Goal: Answer question/provide support

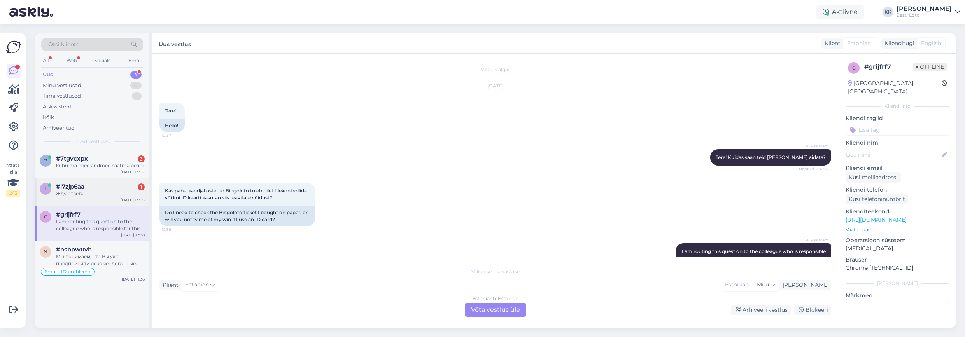
scroll to position [7, 0]
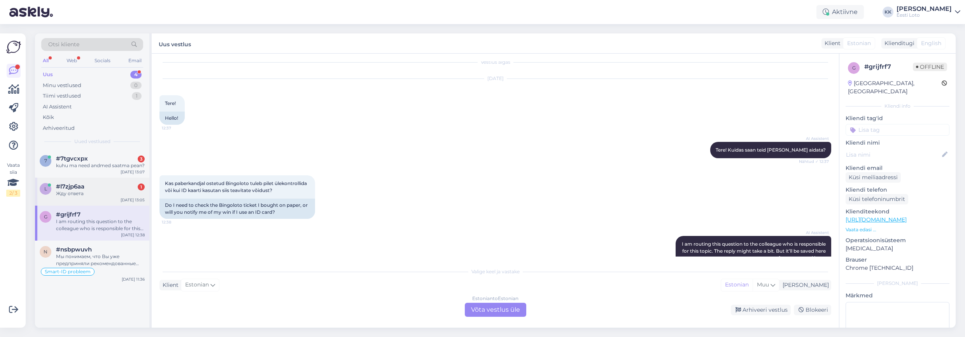
click at [91, 197] on div "Жду ответа" at bounding box center [100, 193] width 89 height 7
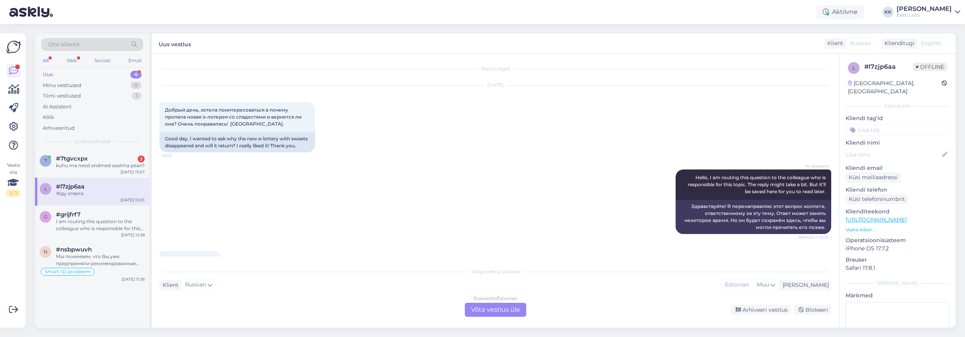
scroll to position [0, 0]
click at [66, 128] on div "Arhiveeritud" at bounding box center [59, 129] width 32 height 8
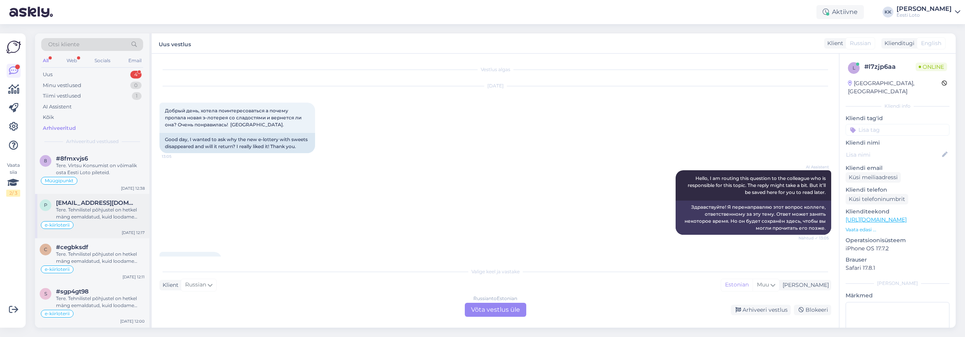
click at [105, 214] on div "Tere. Tehnilistel põhjustel on hetkel mäng eemaldatud, kuid loodame peagi mängu…" at bounding box center [100, 214] width 89 height 14
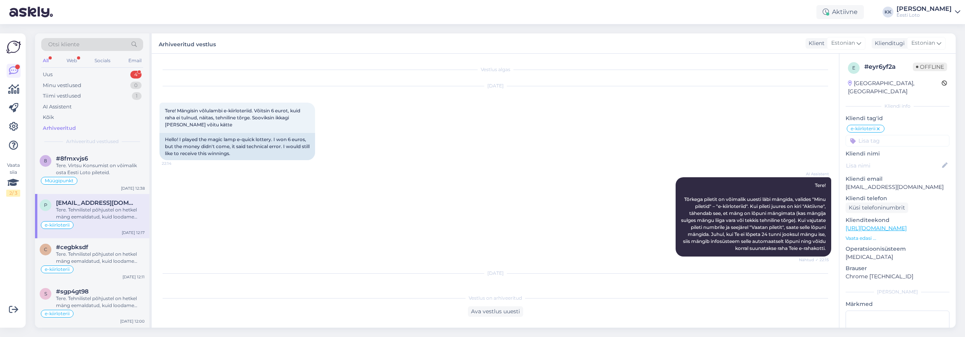
scroll to position [244, 0]
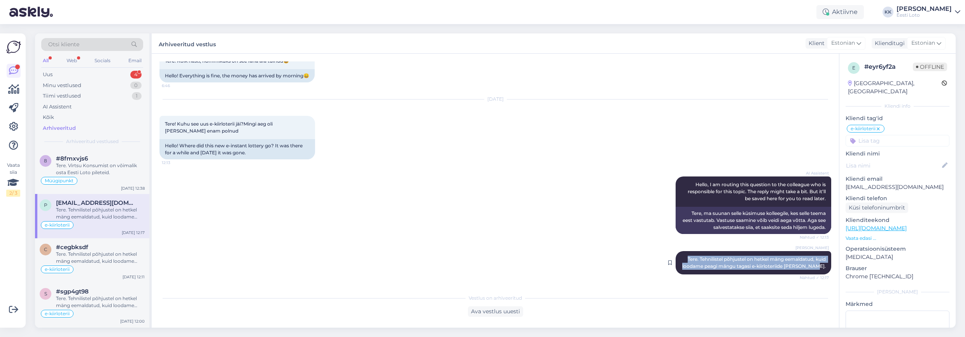
drag, startPoint x: 684, startPoint y: 258, endPoint x: 825, endPoint y: 269, distance: 142.0
click at [827, 269] on div "[PERSON_NAME] Tere. Tehnilistel põhjustel on hetkel mäng eemaldatud, kuid looda…" at bounding box center [754, 262] width 156 height 23
copy span "Tere. Tehnilistel põhjustel on hetkel mäng eemaldatud, kuid loodame peagi mängu…"
click at [81, 72] on div "Uus 4" at bounding box center [92, 74] width 102 height 11
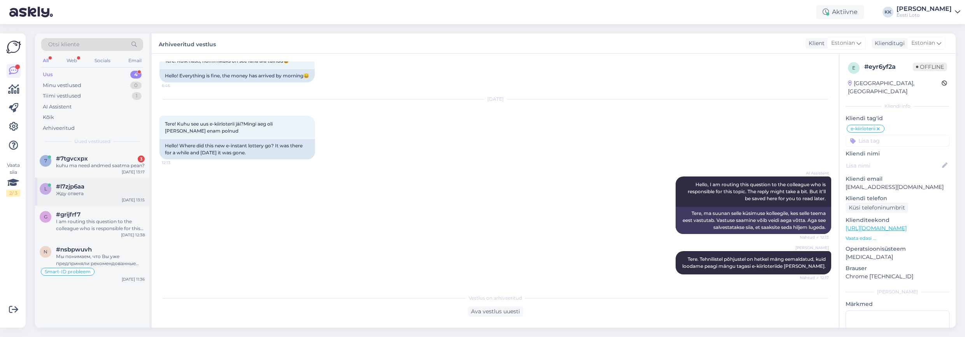
click at [90, 197] on div "Жду ответа" at bounding box center [100, 193] width 89 height 7
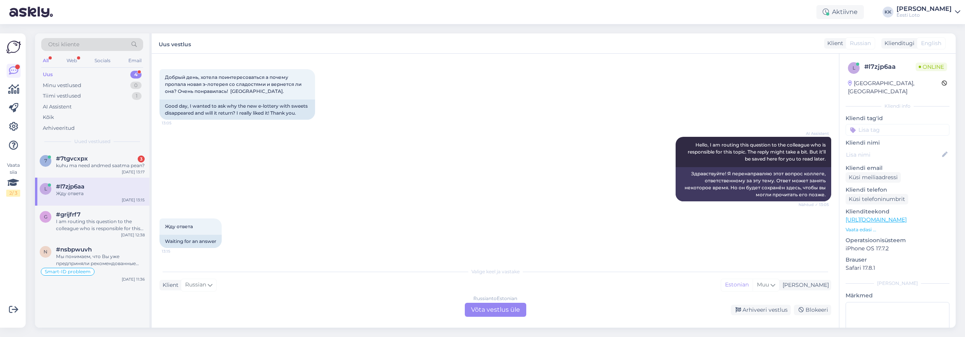
click at [503, 310] on div "Russian to Estonian Võta vestlus üle" at bounding box center [495, 310] width 61 height 14
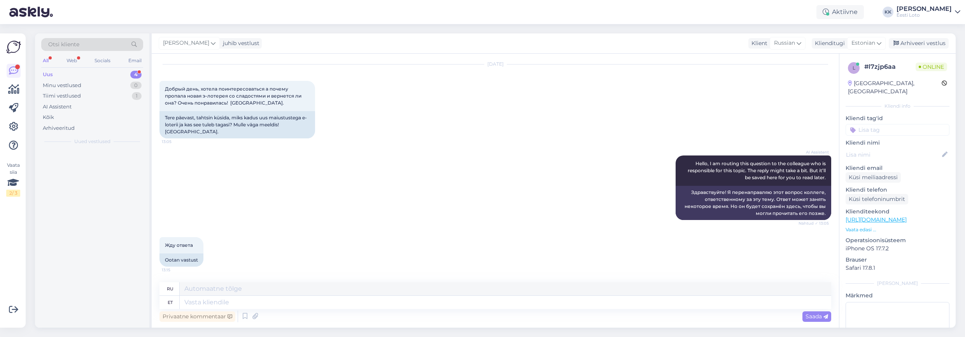
scroll to position [15, 0]
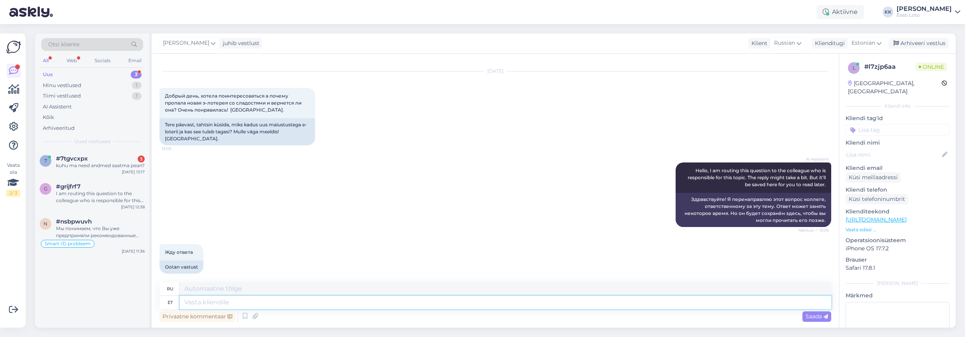
click at [360, 299] on textarea at bounding box center [506, 302] width 652 height 13
paste textarea "Tere. Tehnilistel põhjustel on hetkel mäng eemaldatud, kuid loodame peagi mängu…"
type textarea "Tere. Tehnilistel põhjustel on hetkel mäng eemaldatud, kuid loodame peagi mängu…"
type textarea "Здравствуйте. По техническим причинам игра временно удалена, но мы надеемся вск…"
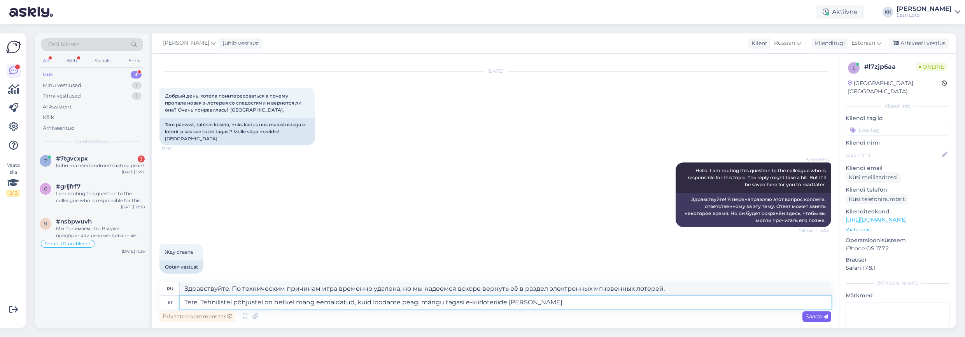
type textarea "Tere. Tehnilistel põhjustel on hetkel mäng eemaldatud, kuid loodame peagi mängu…"
click at [812, 318] on span "Saada" at bounding box center [817, 316] width 23 height 7
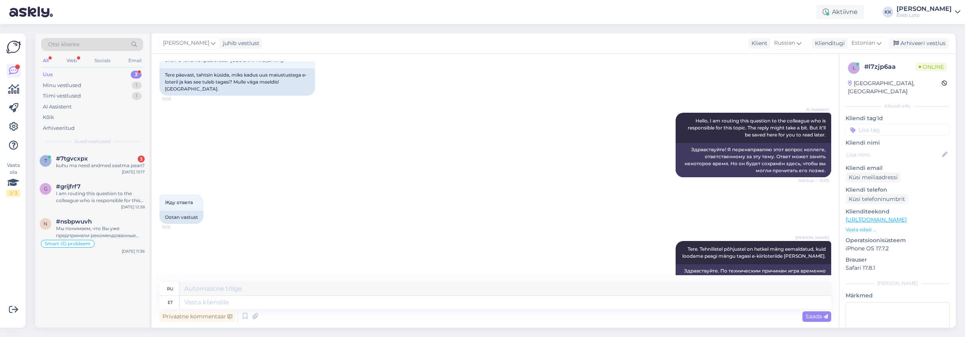
scroll to position [63, 0]
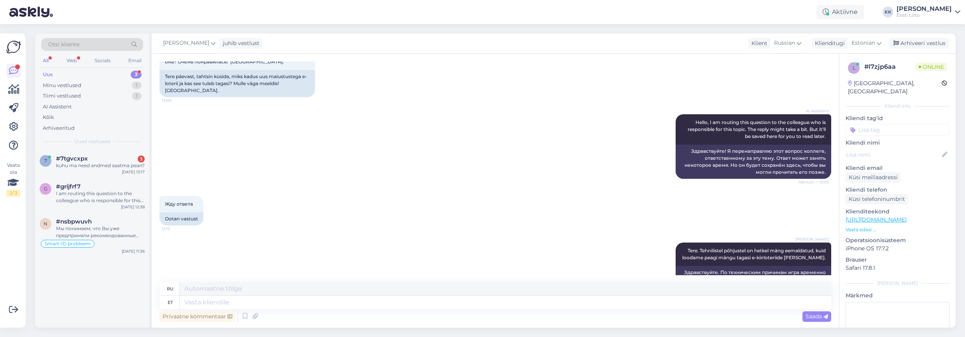
click at [903, 124] on input at bounding box center [898, 130] width 104 height 12
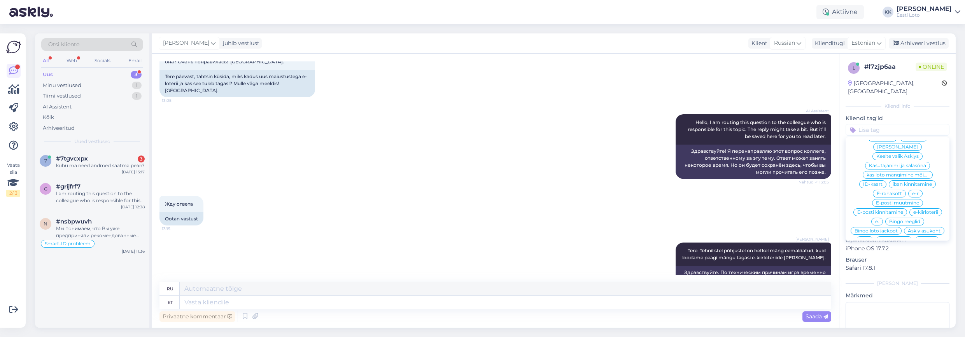
scroll to position [223, 0]
click at [934, 187] on span "e-kiirloterii" at bounding box center [926, 189] width 25 height 5
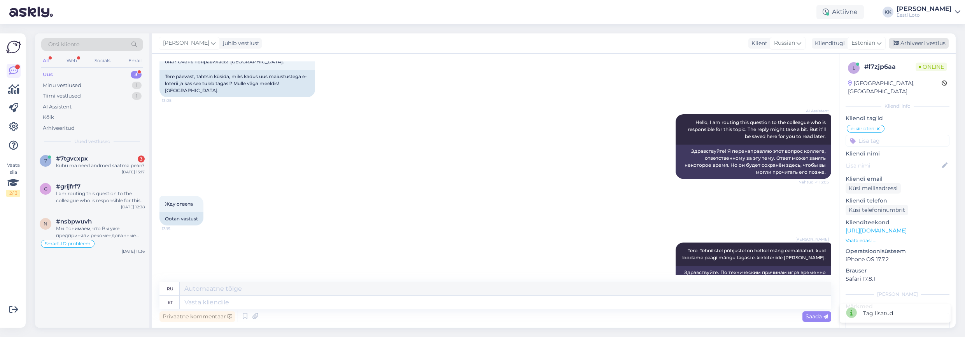
click at [924, 42] on div "Arhiveeri vestlus" at bounding box center [919, 43] width 60 height 11
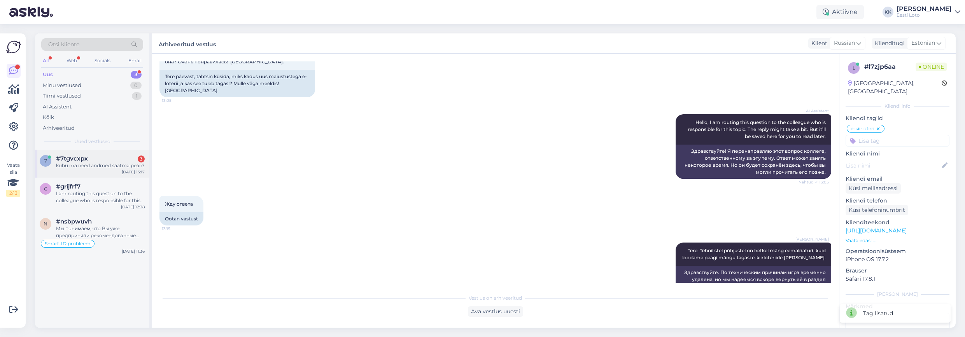
click at [106, 169] on div "kuhu ma need andmed saatma pean?" at bounding box center [100, 165] width 89 height 7
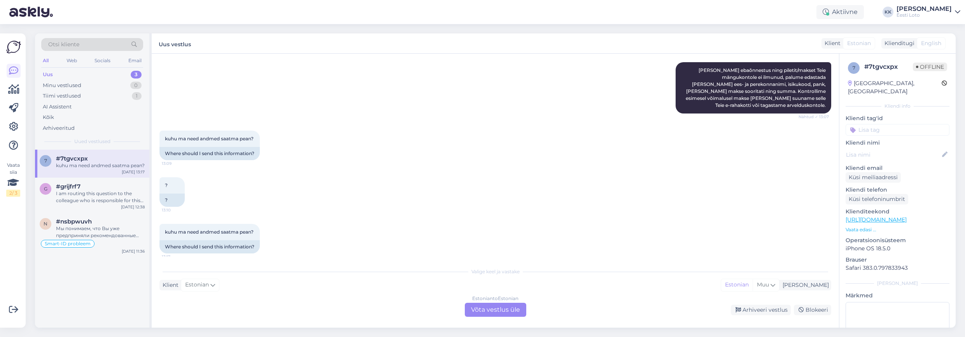
scroll to position [187, 0]
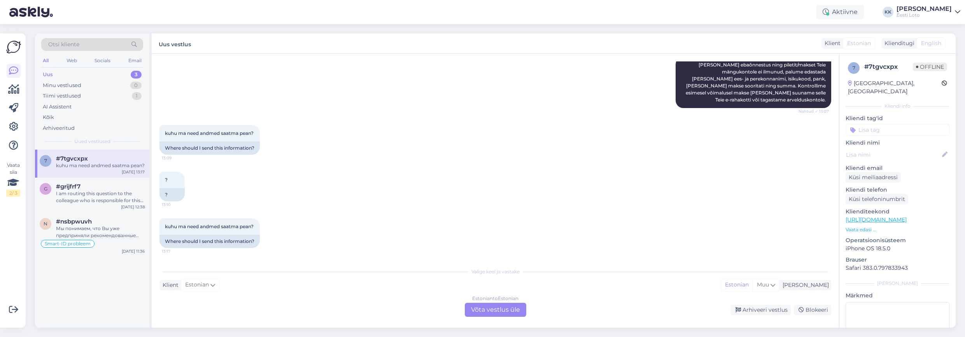
click at [496, 309] on div "Estonian to Estonian Võta vestlus üle" at bounding box center [495, 310] width 61 height 14
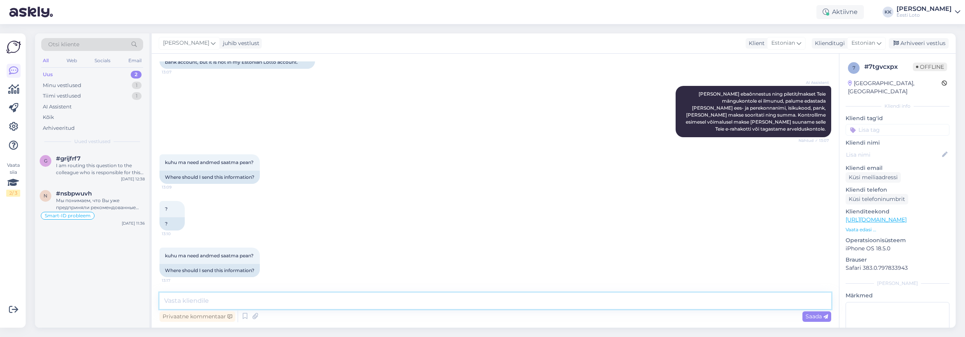
click at [386, 300] on textarea at bounding box center [496, 301] width 672 height 16
click at [251, 302] on textarea "Tere. Andmed [PERSON_NAME] siis vestlusesse või saata eraldi e-kiri aadressile …" at bounding box center [496, 301] width 672 height 16
type textarea "Tere. Andmed [PERSON_NAME] siia vestlusesse või saata eraldi e-kiri aadressile …"
click at [812, 317] on span "Saada" at bounding box center [817, 316] width 23 height 7
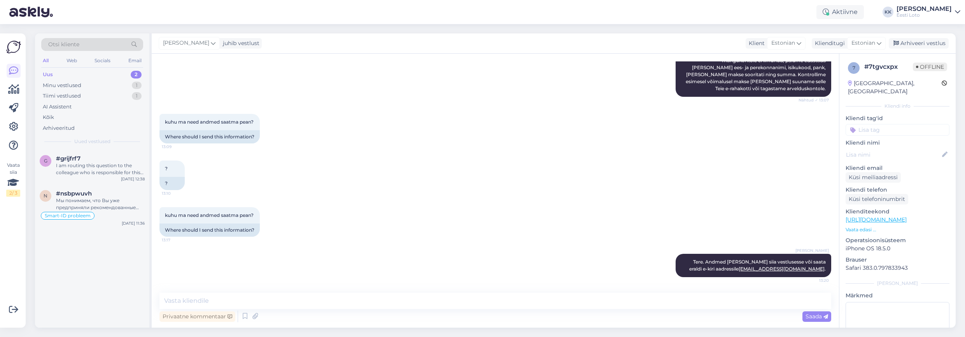
click at [900, 124] on input at bounding box center [898, 130] width 104 height 12
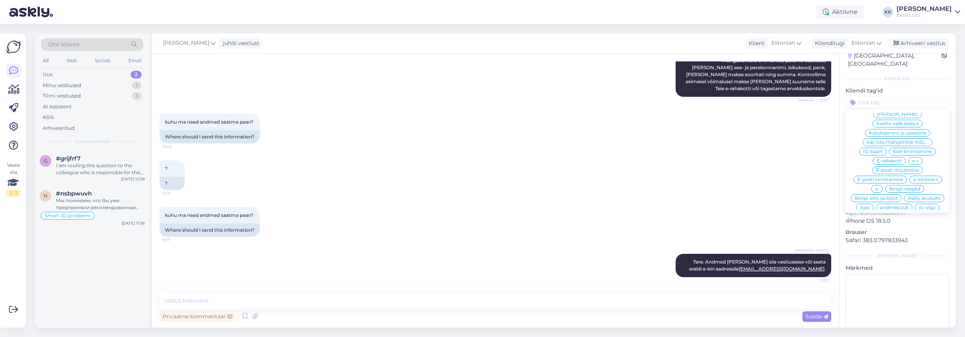
scroll to position [207, 0]
click at [891, 157] on span "E-rahakott" at bounding box center [889, 159] width 25 height 5
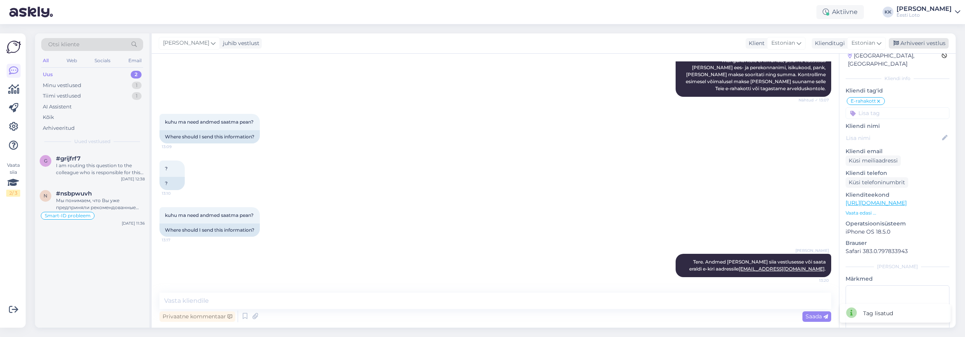
click at [933, 40] on div "Arhiveeri vestlus" at bounding box center [919, 43] width 60 height 11
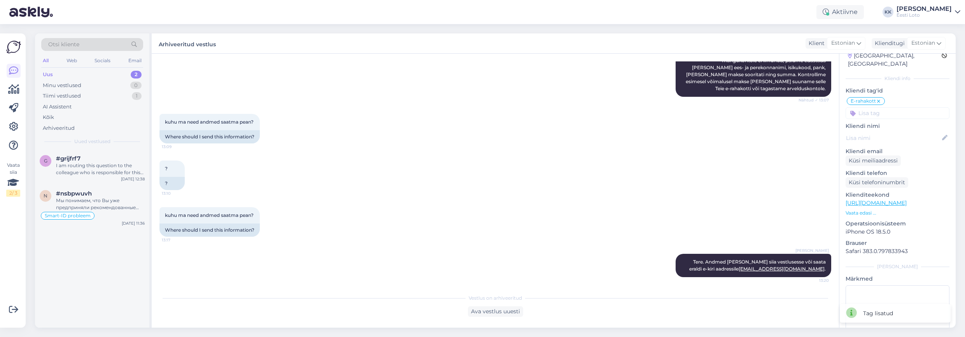
scroll to position [198, 0]
click at [73, 171] on div "I am routing this question to the colleague who is responsible for this topic. …" at bounding box center [100, 169] width 89 height 14
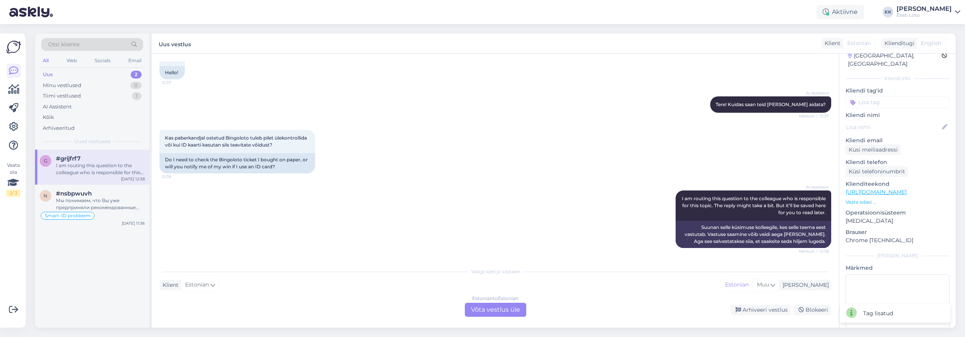
scroll to position [53, 0]
click at [89, 203] on div "Мы понимаем, что Вы уже предприняли рекомендованные шаги, и проблема сохраняетс…" at bounding box center [100, 204] width 89 height 14
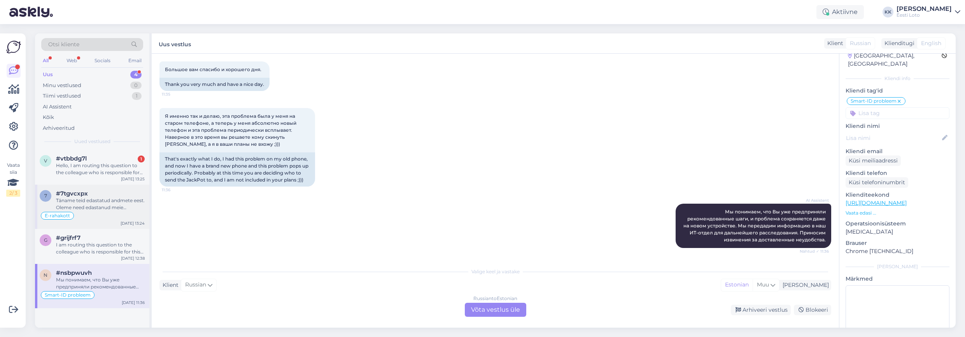
click at [102, 204] on div "Täname teid edastatud andmete eest. Oleme need edastanud meie finantsosakonnale…" at bounding box center [100, 204] width 89 height 14
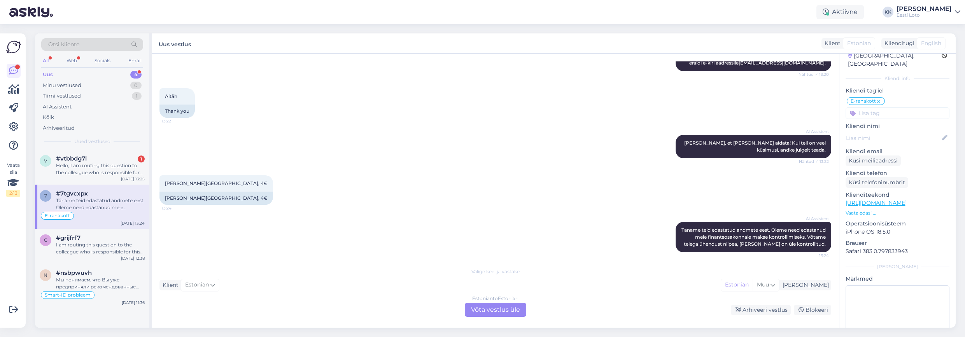
scroll to position [416, 0]
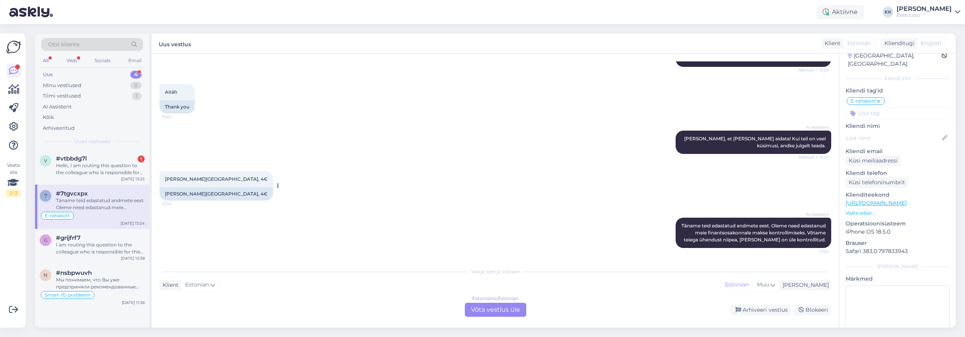
click at [215, 176] on span "[PERSON_NAME][GEOGRAPHIC_DATA], 4€" at bounding box center [216, 179] width 103 height 6
copy span "60508212749"
click at [491, 312] on div "Estonian to Estonian Võta vestlus üle" at bounding box center [495, 310] width 61 height 14
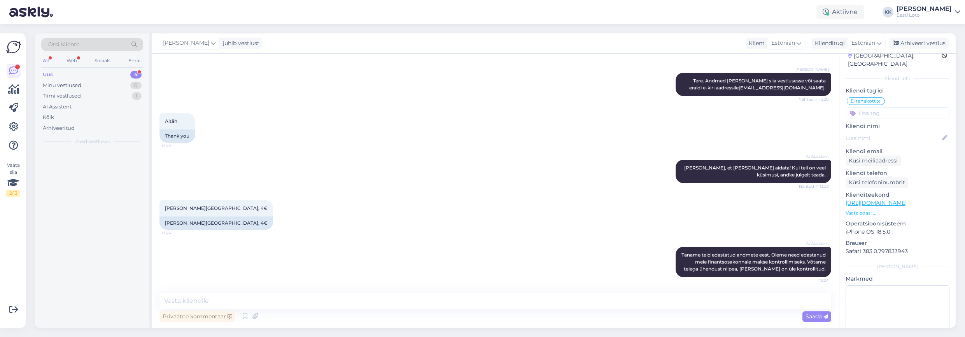
scroll to position [386, 0]
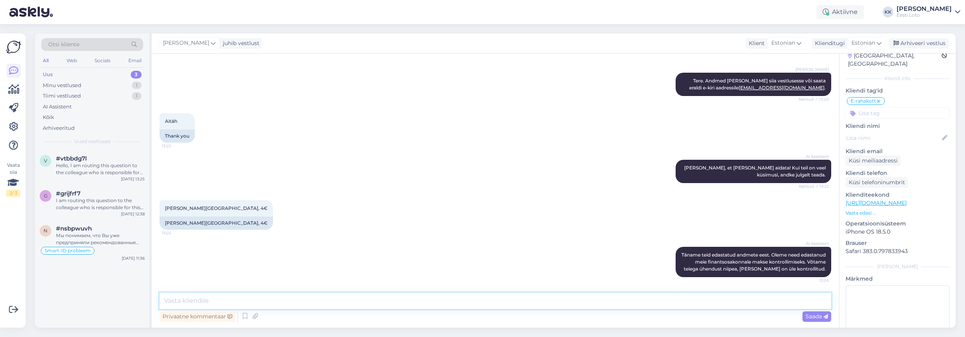
click at [365, 293] on textarea at bounding box center [496, 301] width 672 height 16
paste textarea "Tere Täname Teid kirja eest. Näeme, et sissemakse laekus Teie e-rahakotti väike…"
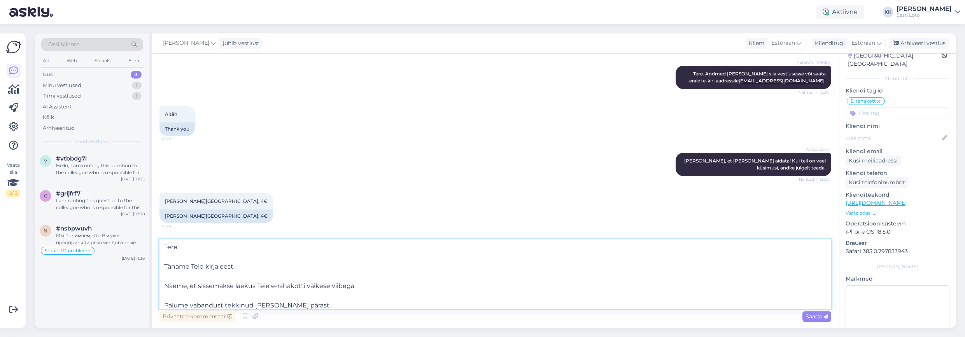
scroll to position [0, 0]
drag, startPoint x: 244, startPoint y: 269, endPoint x: 162, endPoint y: 257, distance: 82.7
click at [162, 257] on textarea "Tere Täname Teid kirja eest. Näeme, et sissemakse laekus Teie e-rahakotti väike…" at bounding box center [496, 274] width 672 height 70
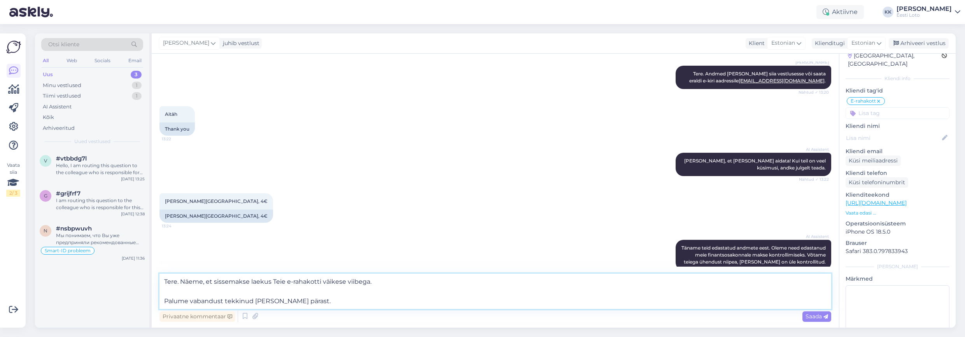
click at [163, 301] on textarea "Tere. Näeme, et sissemakse laekus Teie e-rahakotti väikese viibega. Palume vaba…" at bounding box center [496, 291] width 672 height 35
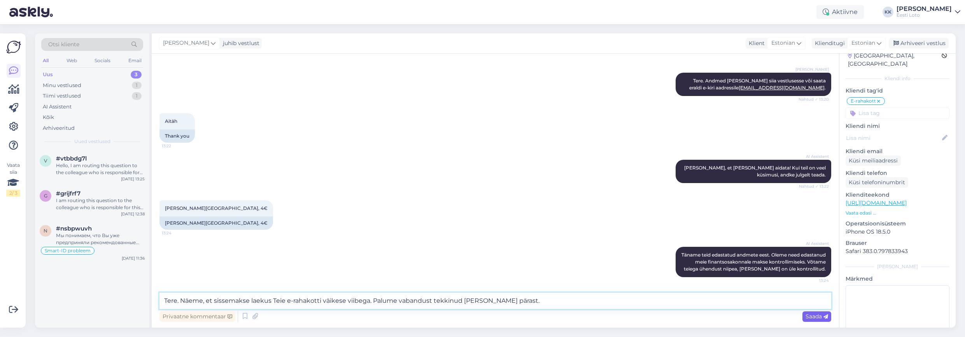
type textarea "Tere. Näeme, et sissemakse laekus Teie e-rahakotti väikese viibega. Palume vaba…"
click at [817, 316] on span "Saada" at bounding box center [817, 316] width 23 height 7
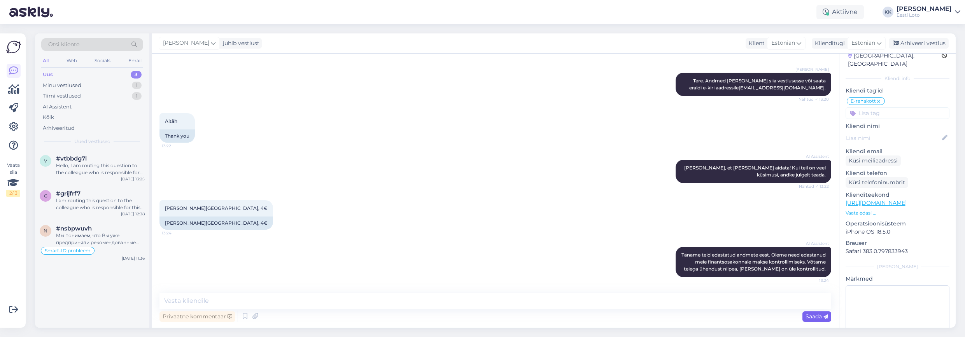
scroll to position [427, 0]
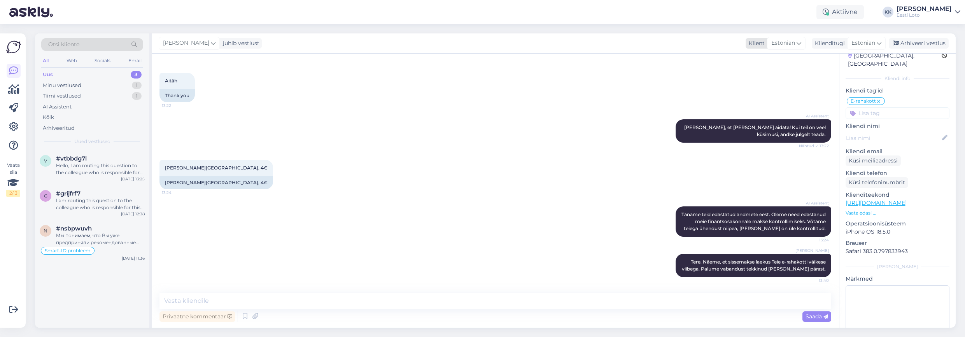
drag, startPoint x: 909, startPoint y: 43, endPoint x: 861, endPoint y: 40, distance: 48.3
click at [909, 43] on div "Arhiveeri vestlus" at bounding box center [919, 43] width 60 height 11
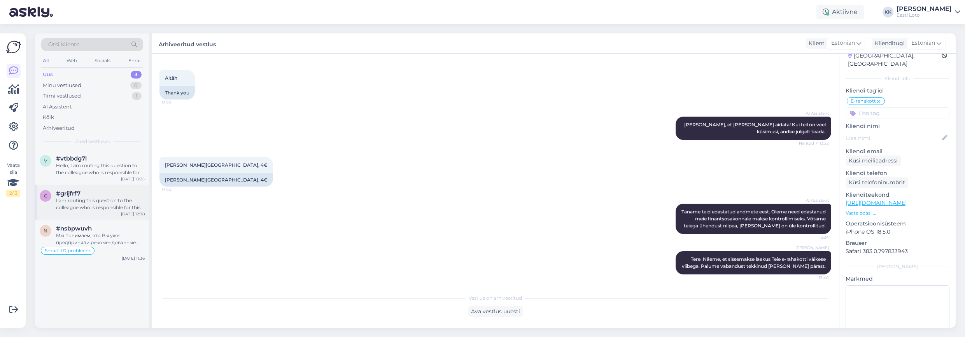
click at [89, 202] on div "I am routing this question to the colleague who is responsible for this topic. …" at bounding box center [100, 204] width 89 height 14
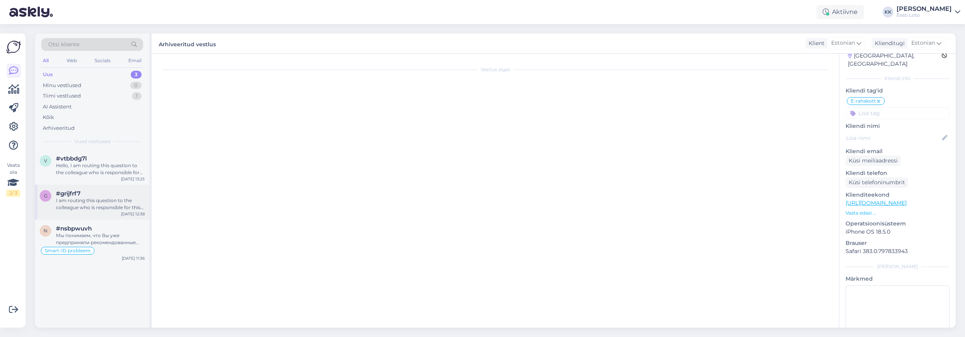
scroll to position [53, 0]
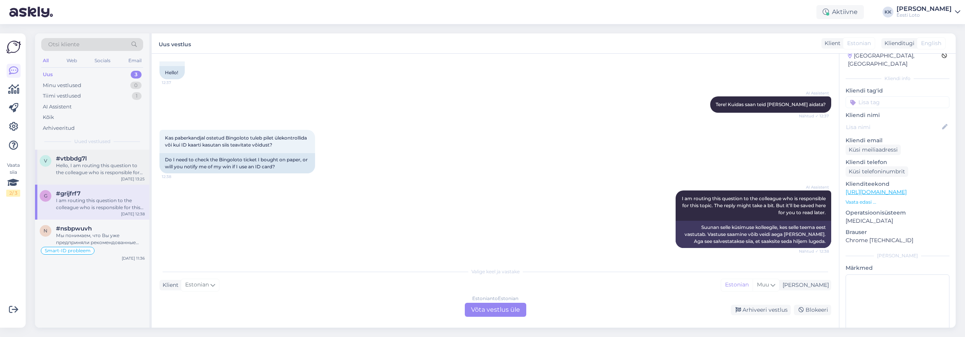
click at [89, 179] on div "v #vtbbdg7l Hello, I am routing this question to the colleague who is responsib…" at bounding box center [92, 167] width 114 height 35
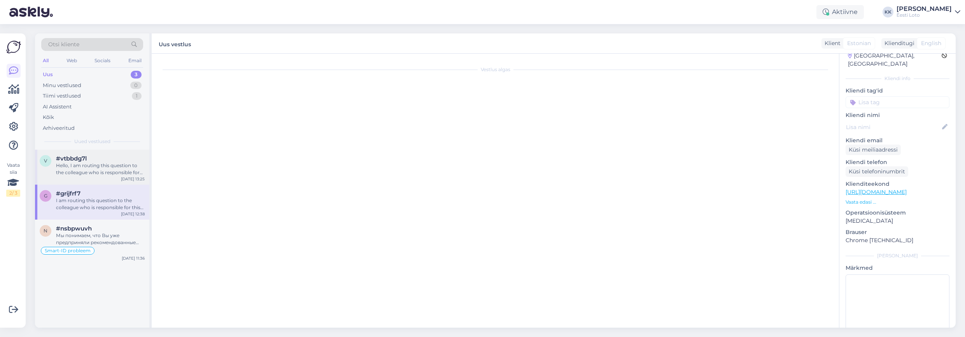
scroll to position [0, 0]
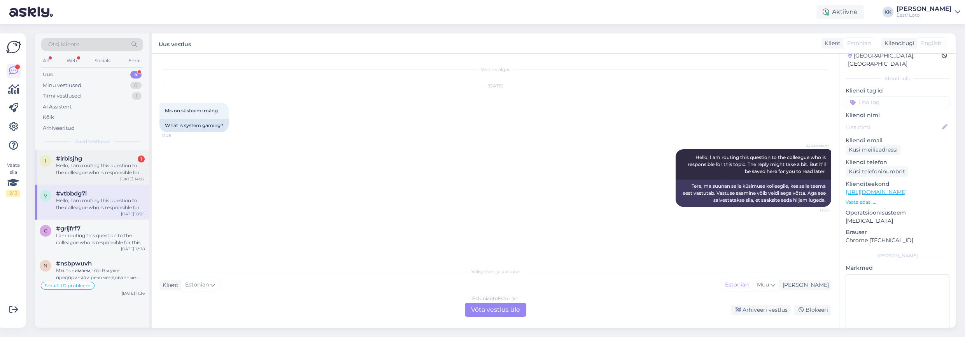
click at [93, 173] on div "Hello, I am routing this question to the colleague who is responsible for this …" at bounding box center [100, 169] width 89 height 14
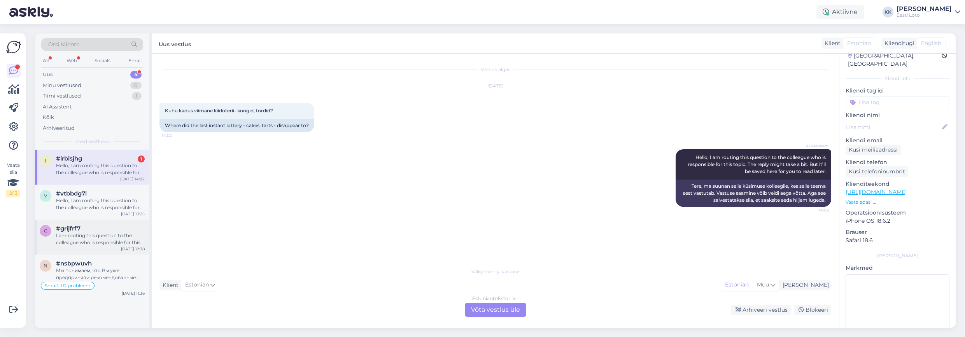
click at [112, 240] on div "I am routing this question to the colleague who is responsible for this topic. …" at bounding box center [100, 239] width 89 height 14
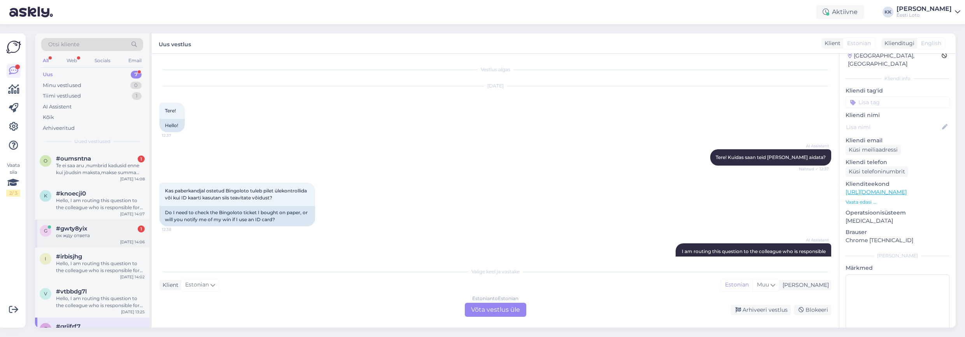
click at [80, 233] on div "ок жду ответа" at bounding box center [100, 235] width 89 height 7
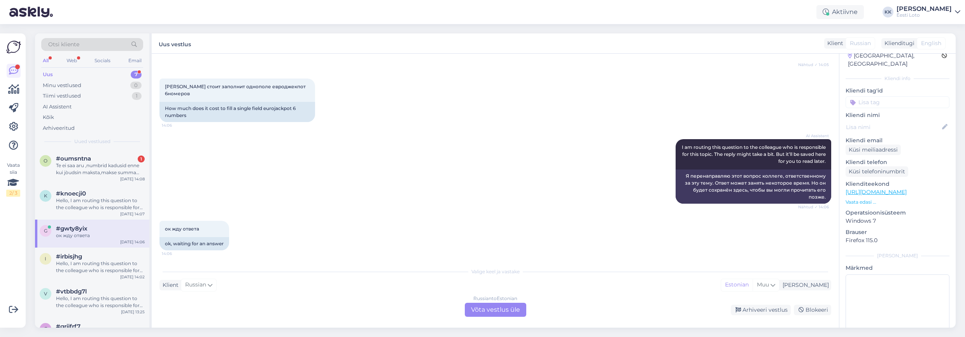
scroll to position [107, 0]
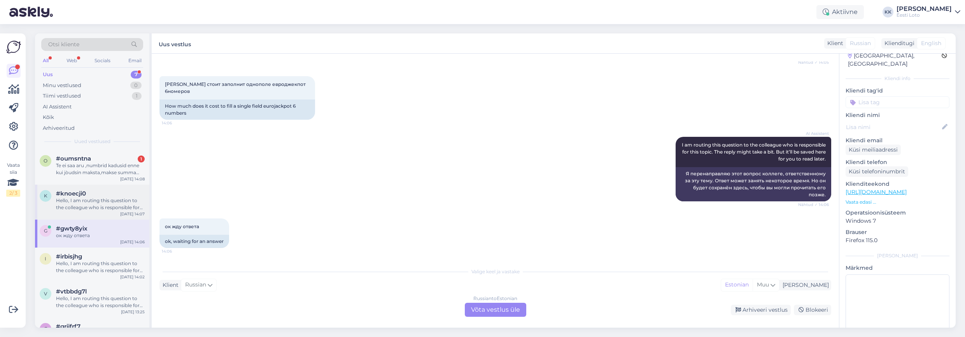
click at [91, 200] on div "Hello, I am routing this question to the colleague who is responsible for this …" at bounding box center [100, 204] width 89 height 14
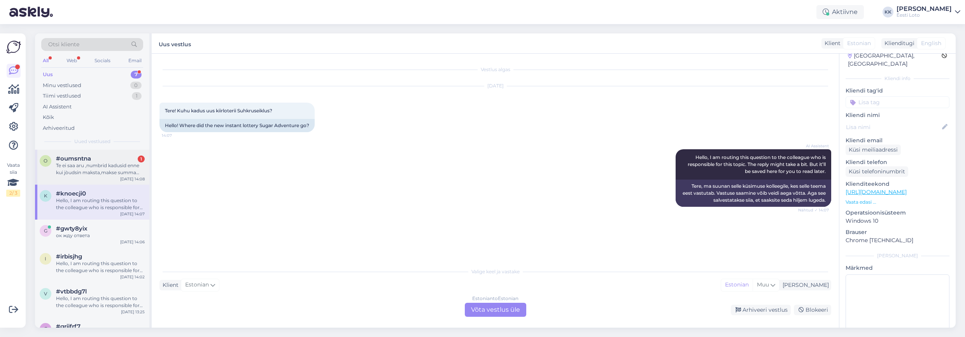
click at [93, 160] on div "#oumsntna 1" at bounding box center [100, 158] width 89 height 7
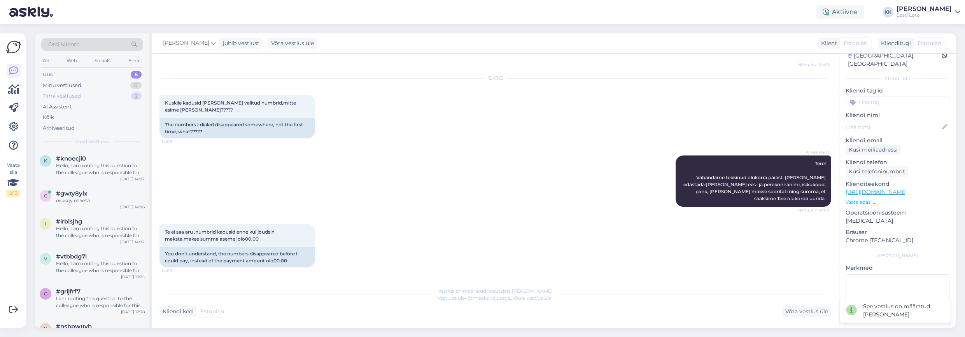
click at [98, 95] on div "Tiimi vestlused 2" at bounding box center [92, 96] width 102 height 11
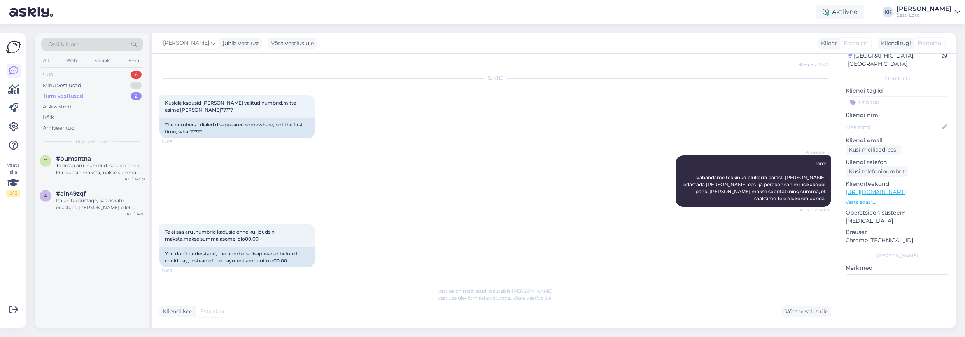
click at [86, 75] on div "Uus 6" at bounding box center [92, 74] width 102 height 11
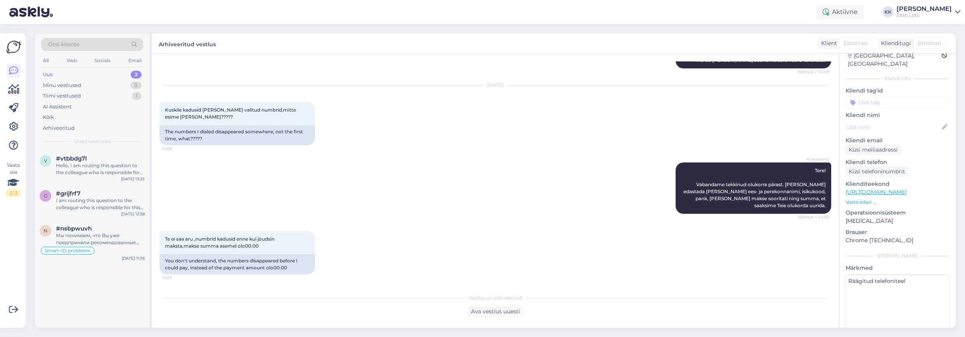
scroll to position [236, 0]
click at [85, 234] on div "Мы понимаем, что Вы уже предприняли рекомендованные шаги, и проблема сохраняетс…" at bounding box center [100, 239] width 89 height 14
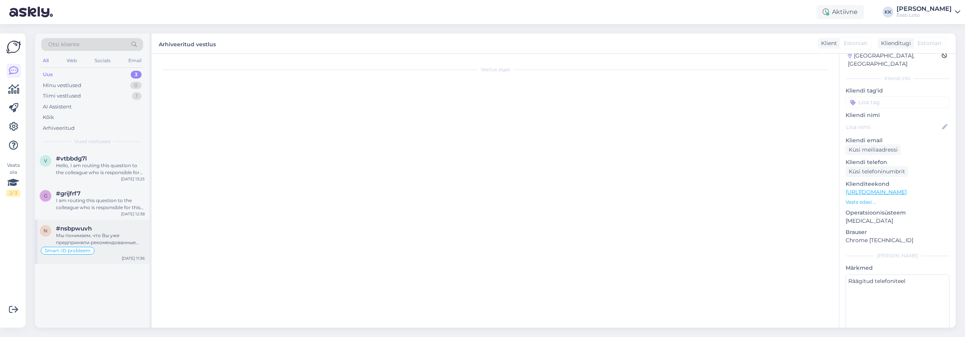
scroll to position [505, 0]
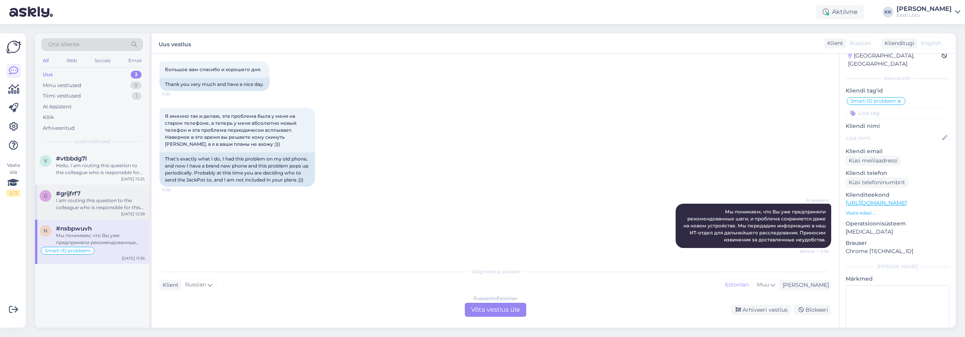
click at [101, 204] on div "I am routing this question to the colleague who is responsible for this topic. …" at bounding box center [100, 204] width 89 height 14
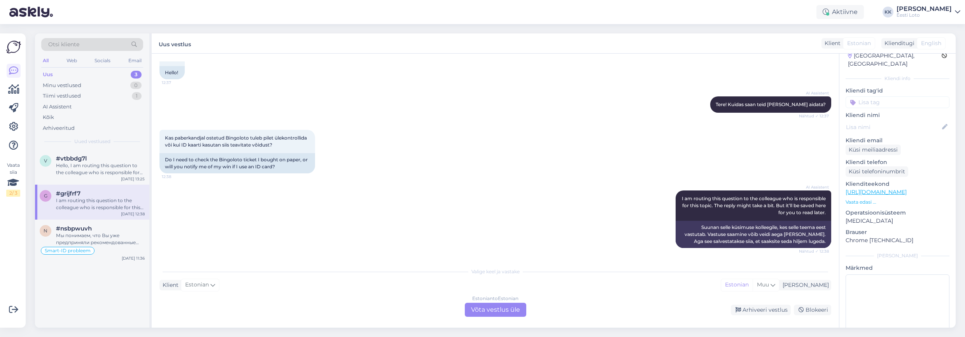
scroll to position [53, 0]
click at [93, 165] on div "Hello, I am routing this question to the colleague who is responsible for this …" at bounding box center [100, 169] width 89 height 14
